Goal: Task Accomplishment & Management: Use online tool/utility

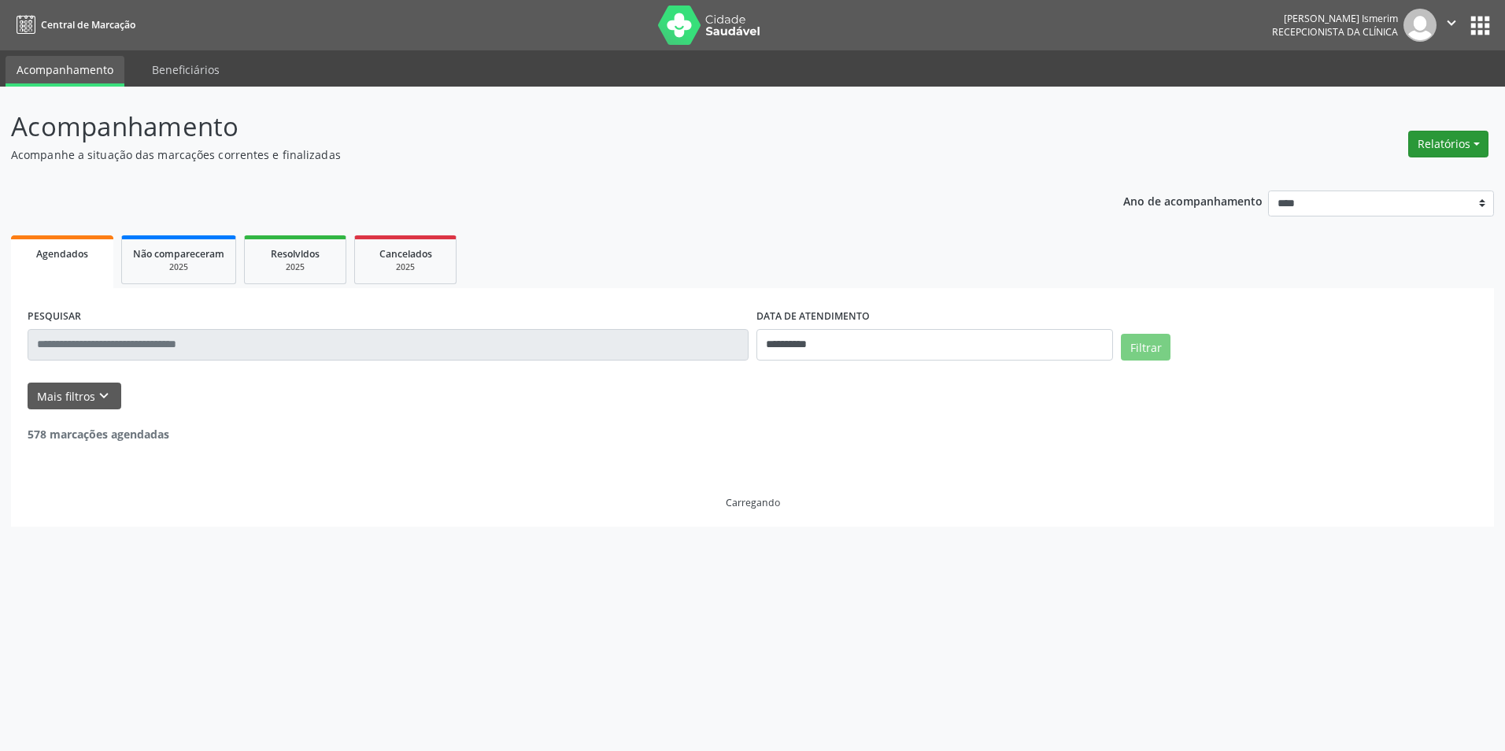
click at [1442, 142] on button "Relatórios" at bounding box center [1448, 144] width 80 height 27
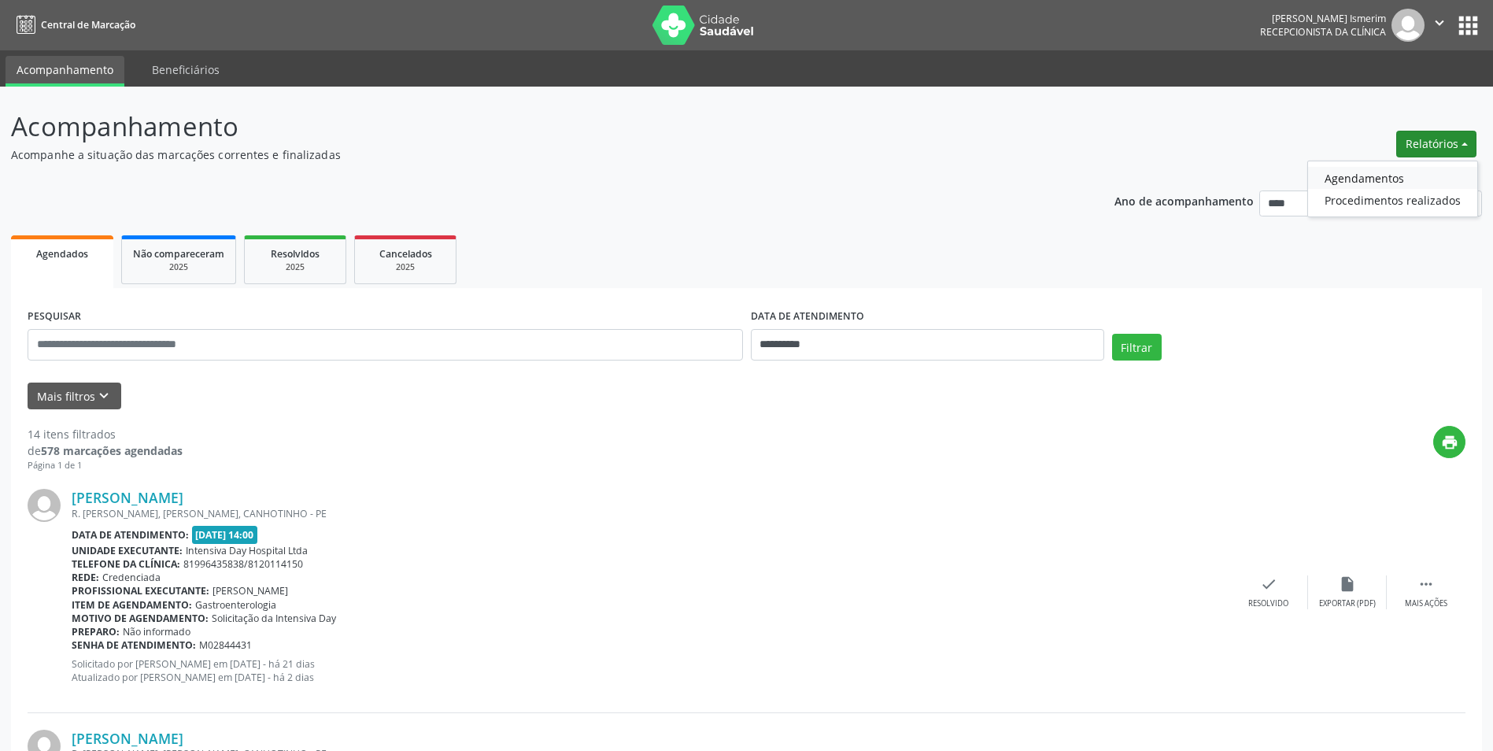
click at [1353, 179] on link "Agendamentos" at bounding box center [1392, 178] width 169 height 22
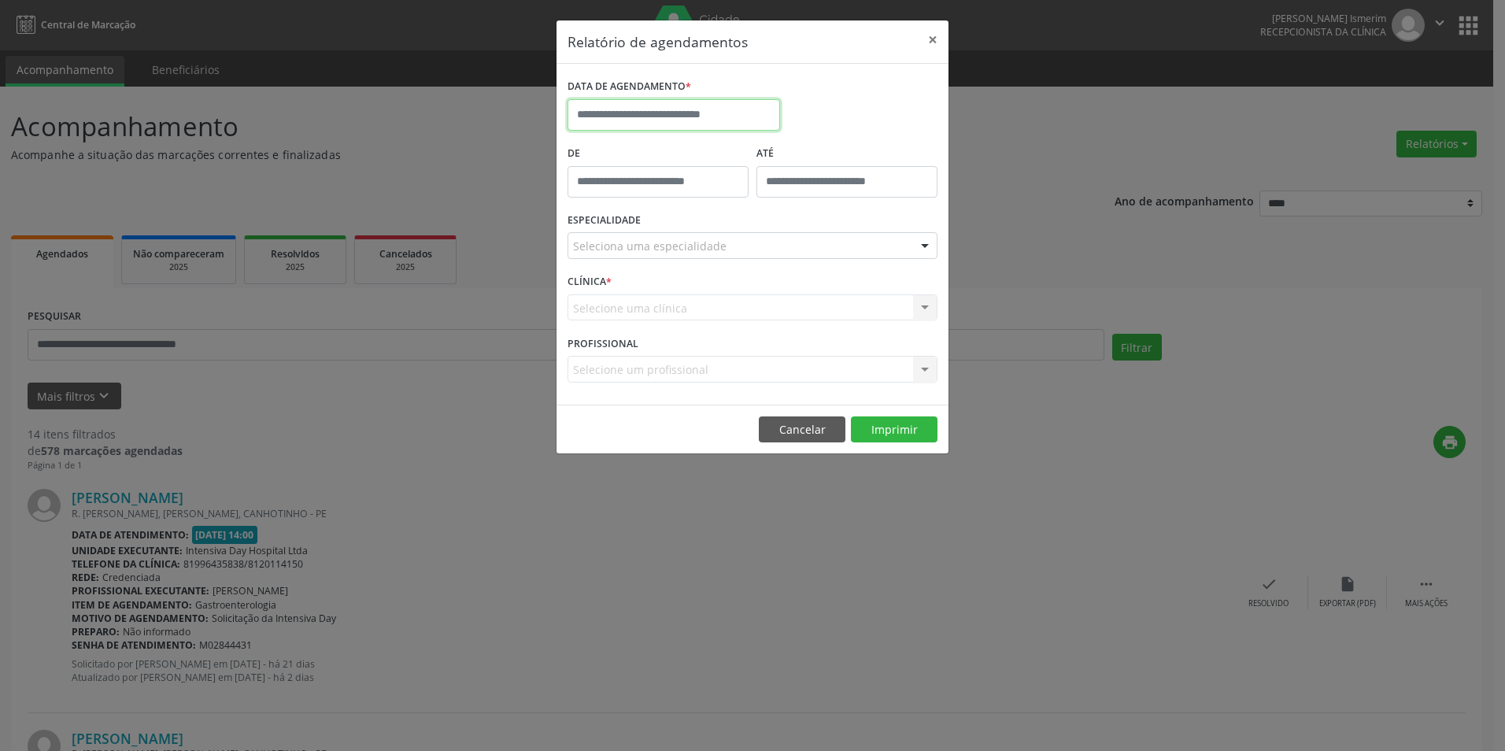
click at [638, 112] on input "text" at bounding box center [673, 114] width 213 height 31
click at [752, 294] on span "22" at bounding box center [757, 291] width 31 height 31
type input "**********"
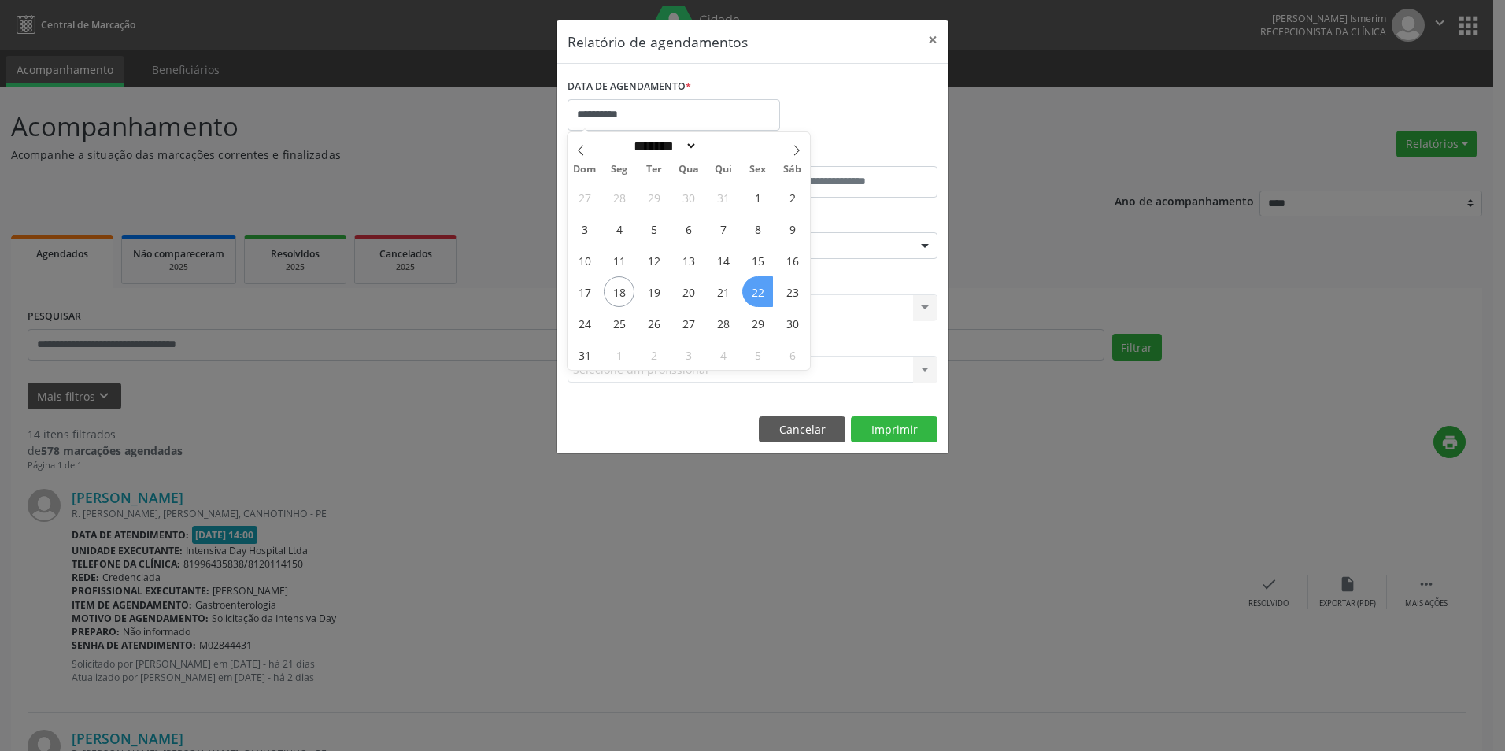
click at [756, 292] on span "22" at bounding box center [757, 291] width 31 height 31
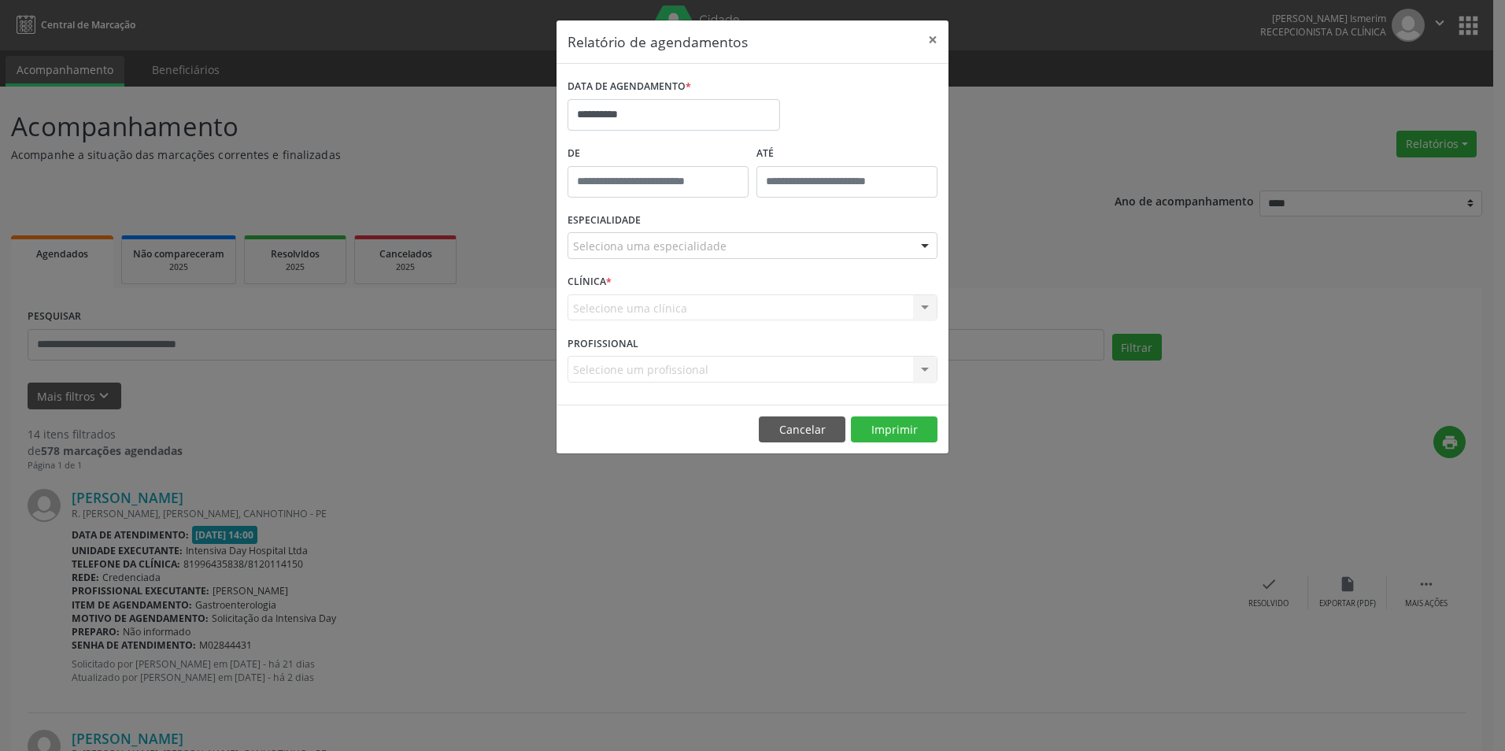
click at [794, 249] on div "Seleciona uma especialidade" at bounding box center [752, 245] width 370 height 27
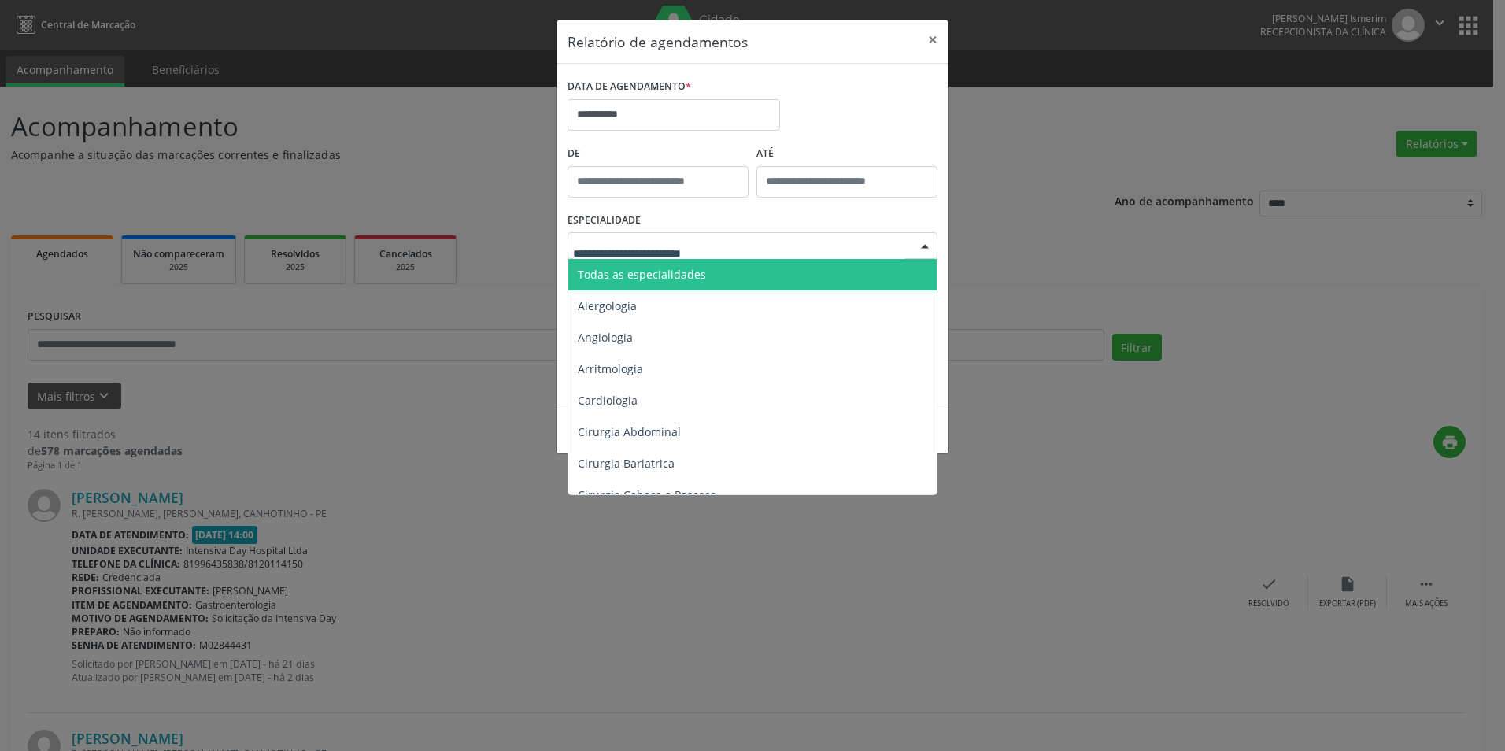
click at [772, 274] on span "Todas as especialidades" at bounding box center [753, 274] width 371 height 31
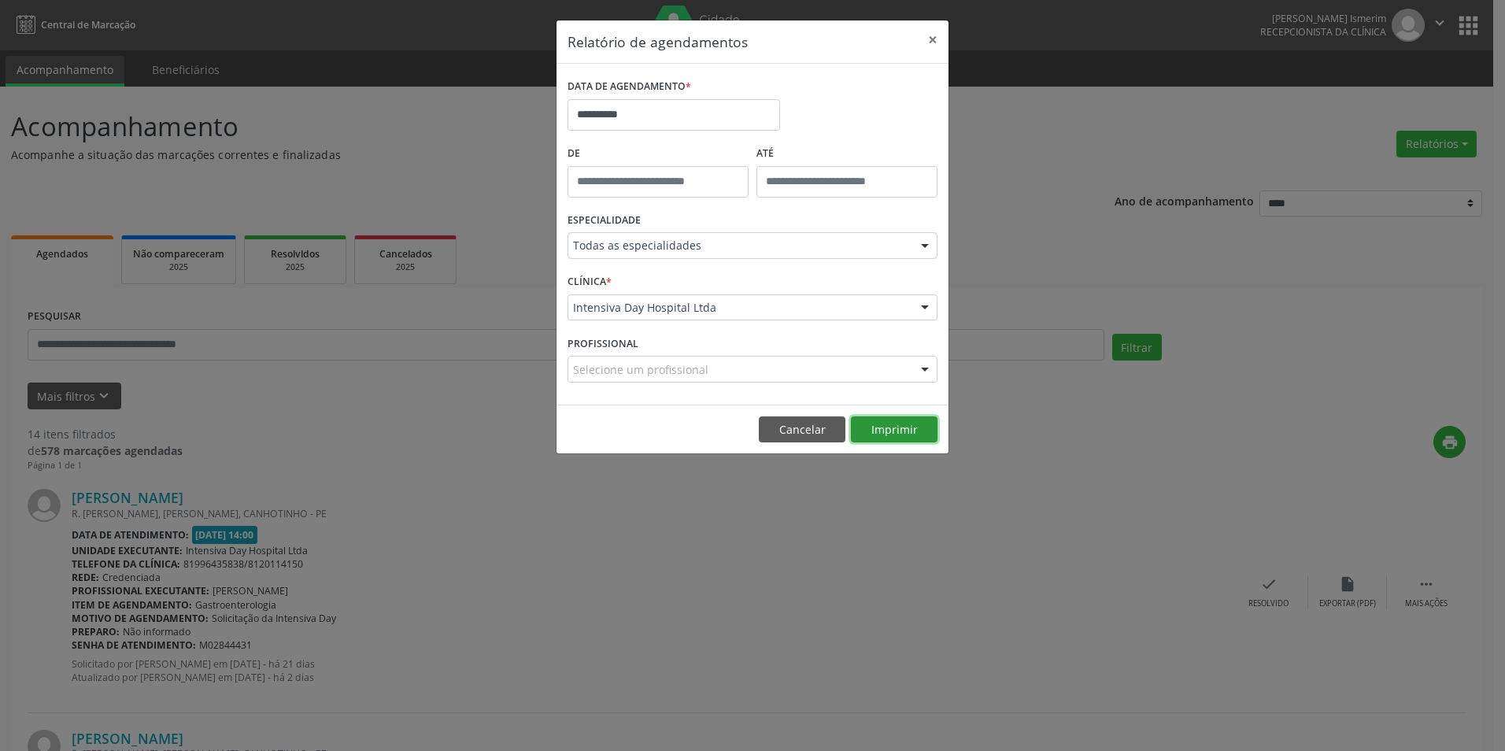
click at [885, 428] on button "Imprimir" at bounding box center [894, 429] width 87 height 27
click at [938, 33] on button "×" at bounding box center [932, 39] width 31 height 39
